Goal: Check status: Check status

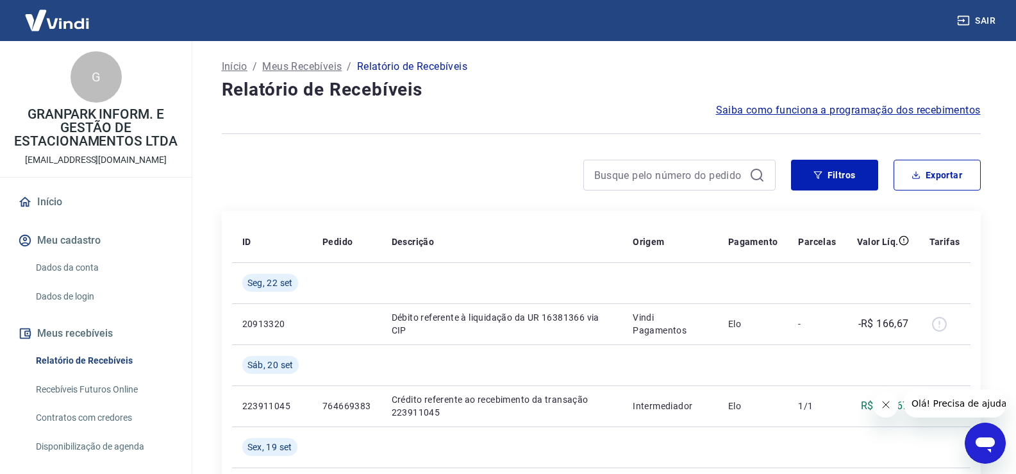
click at [477, 190] on div at bounding box center [499, 175] width 554 height 31
click at [85, 387] on link "Recebíveis Futuros Online" at bounding box center [104, 389] width 146 height 26
